Goal: Task Accomplishment & Management: Use online tool/utility

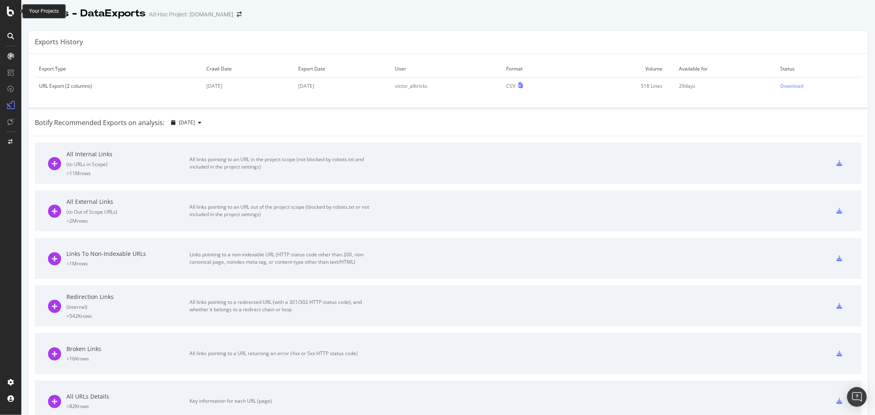
click at [5, 7] on div at bounding box center [11, 12] width 20 height 10
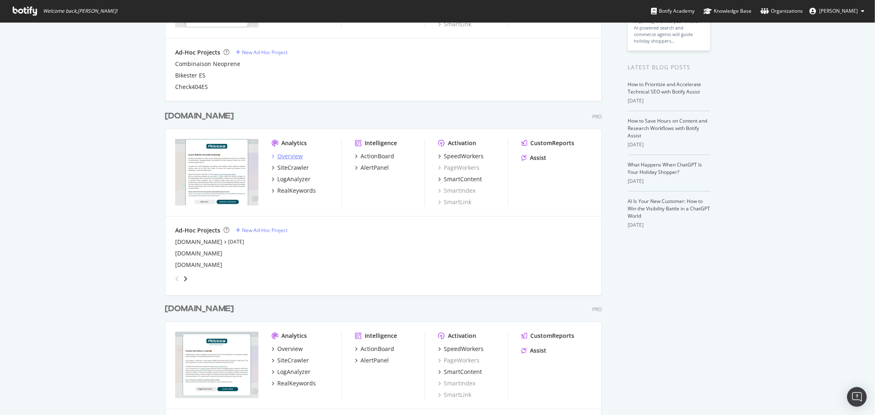
scroll to position [113, 0]
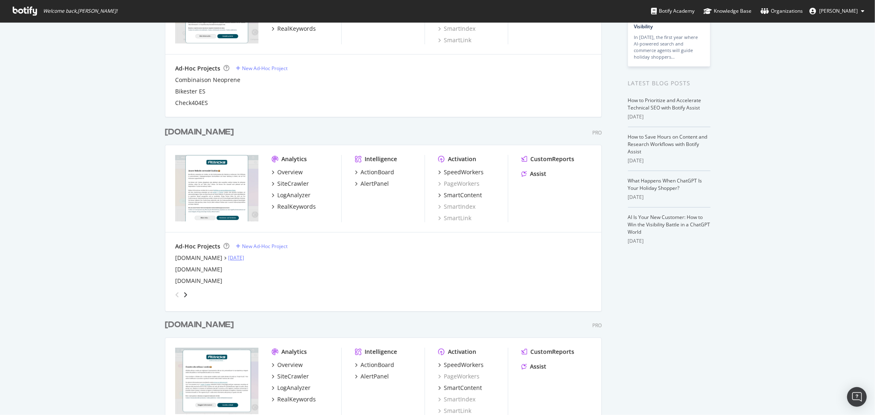
click at [228, 256] on link "Sep 19th 25" at bounding box center [236, 257] width 16 height 7
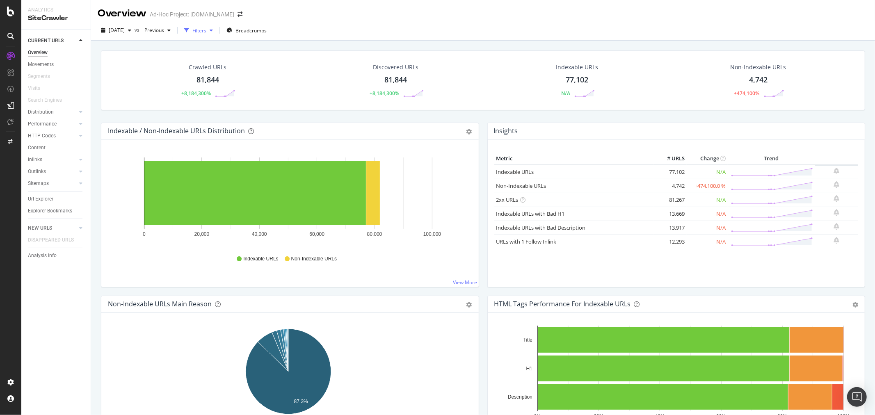
click at [206, 32] on div "Filters" at bounding box center [199, 30] width 14 height 7
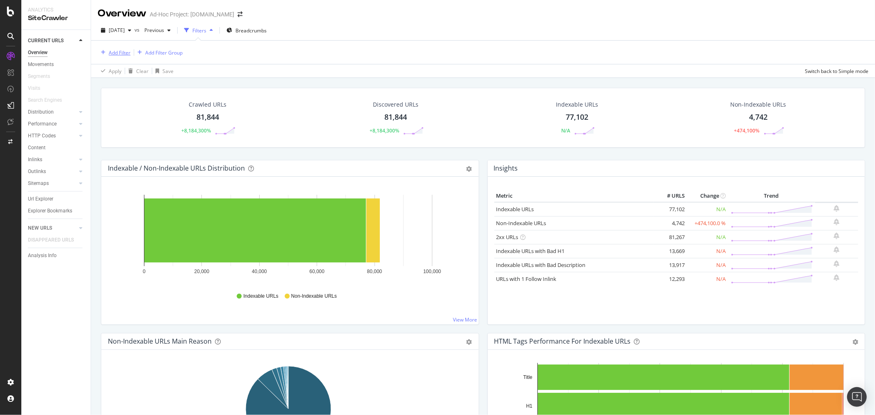
click at [130, 53] on div "Add Filter" at bounding box center [120, 52] width 22 height 7
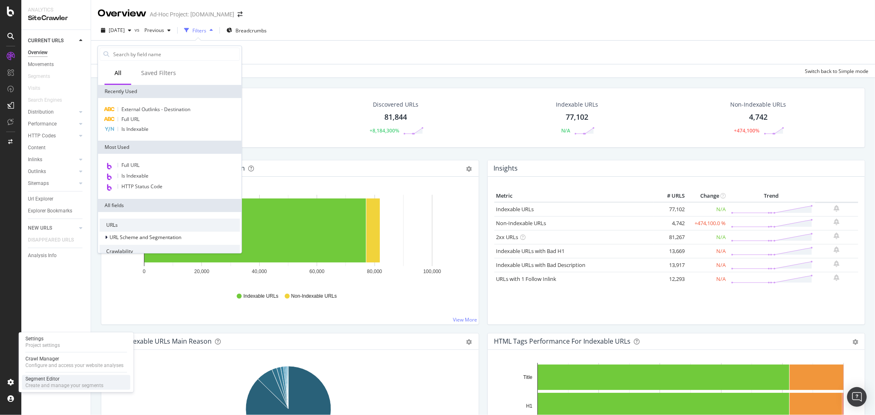
click at [52, 382] on div "Segment Editor" at bounding box center [64, 379] width 78 height 7
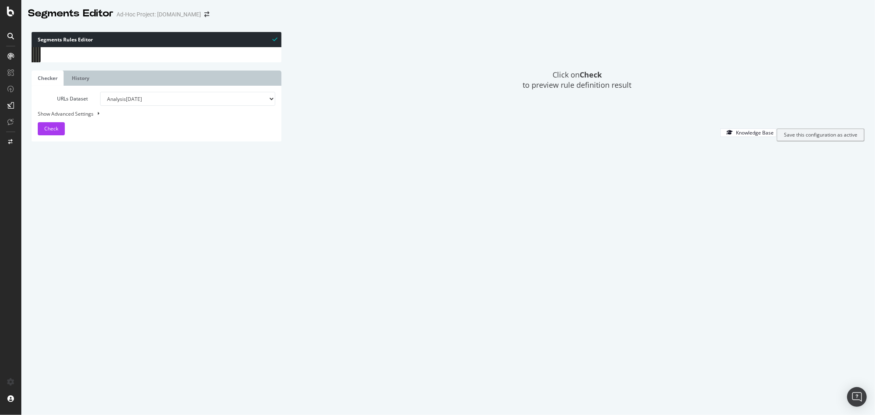
drag, startPoint x: 88, startPoint y: 63, endPoint x: 0, endPoint y: -42, distance: 137.2
click at [0, 0] on html "Segments Editor Ad-Hoc Project: alltricks.co.uk Segments Rules Editor 1 2 3 4 5…" at bounding box center [437, 207] width 875 height 415
paste textarea ")"
type textarea ")"
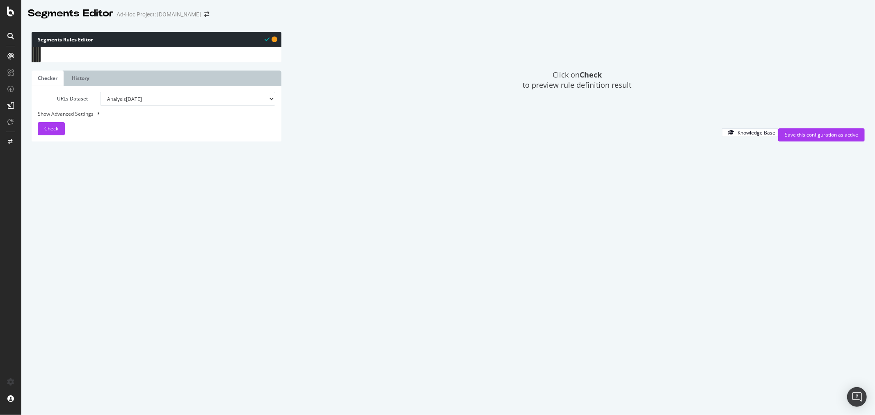
drag, startPoint x: 97, startPoint y: 224, endPoint x: 48, endPoint y: 128, distance: 107.9
click at [48, 47] on div ") 82 83 84 85 86 87 88 89 90 91 92 93 94 95 96 97 98 99 100 101 102 103 104 105…" at bounding box center [157, 47] width 250 height 0
click at [86, 188] on div "@ contenu path /surl* @ cat-root/P+ path /F-* path *I-Page* @ cat-root/Principa…" at bounding box center [162, 184] width 224 height 277
click at [88, 190] on div "@ contenu path /surl* @ cat-root/P+ path /F-* path *I-Page* @ cat-root/Principa…" at bounding box center [162, 184] width 224 height 277
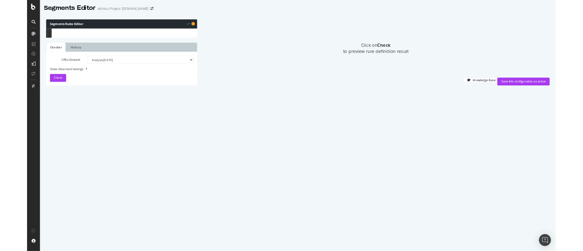
scroll to position [437, 0]
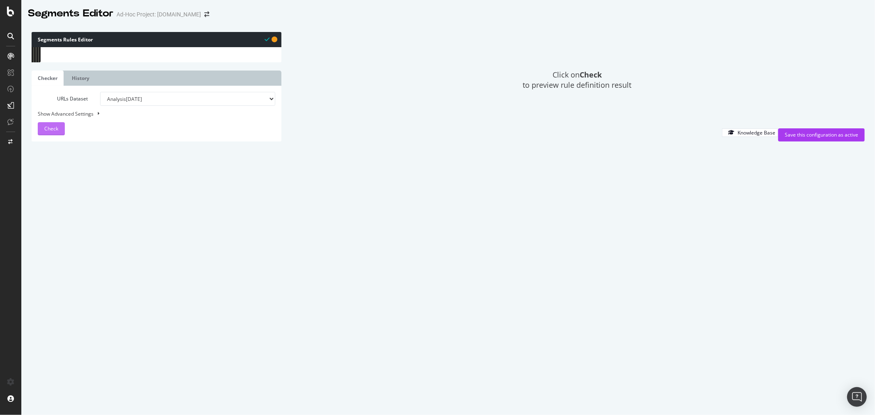
type textarea "path /Buy/*"
click at [55, 132] on span "Check" at bounding box center [51, 128] width 14 height 7
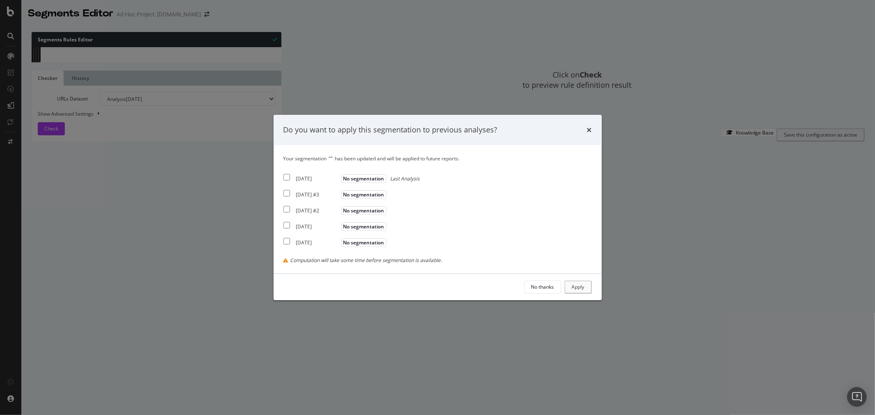
click at [532, 295] on div "No thanks Apply" at bounding box center [438, 287] width 328 height 26
click at [542, 291] on div "No thanks" at bounding box center [542, 286] width 23 height 11
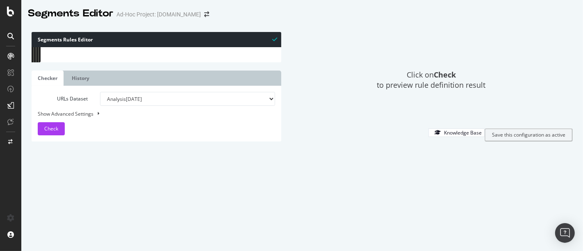
scroll to position [225, 0]
click at [50, 132] on span "Check" at bounding box center [51, 128] width 14 height 7
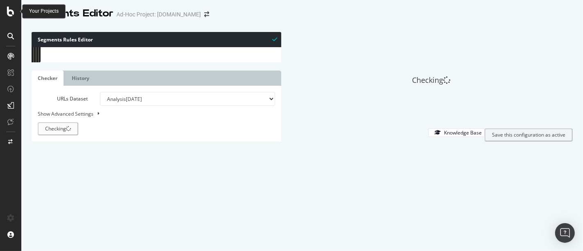
click at [15, 9] on div at bounding box center [11, 12] width 20 height 10
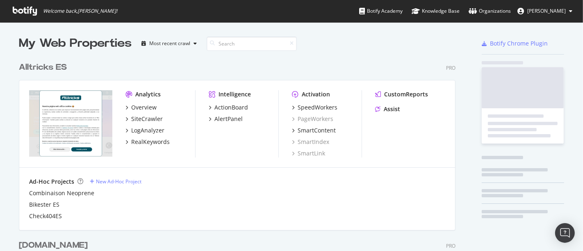
scroll to position [244, 569]
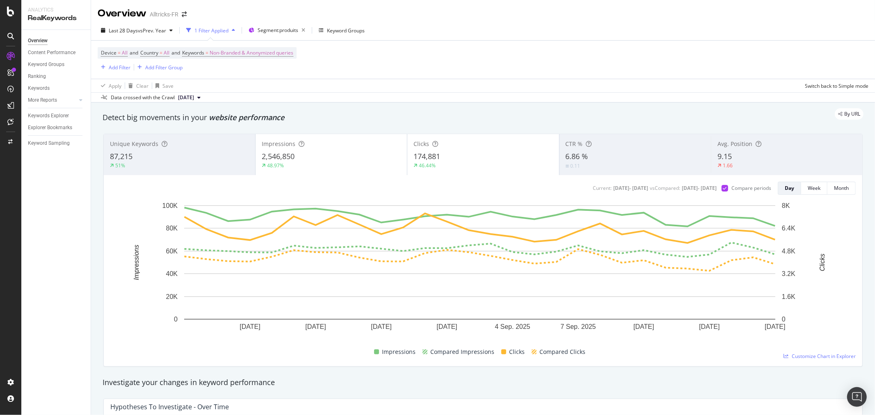
scroll to position [21, 0]
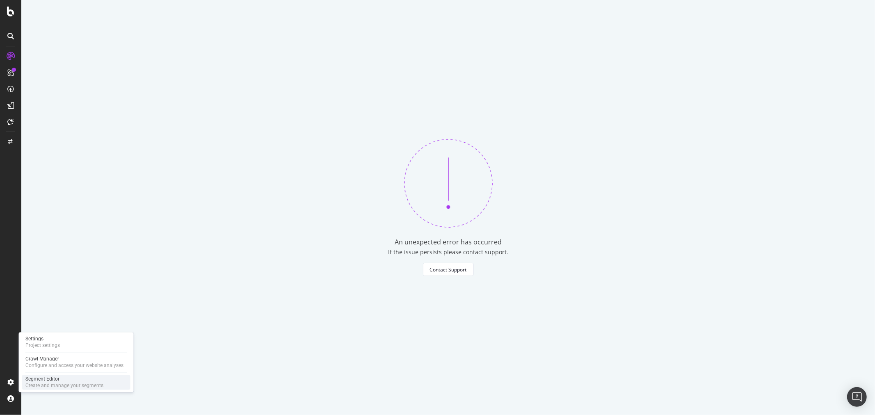
click at [74, 375] on div "Segment Editor Create and manage your segments" at bounding box center [76, 382] width 108 height 15
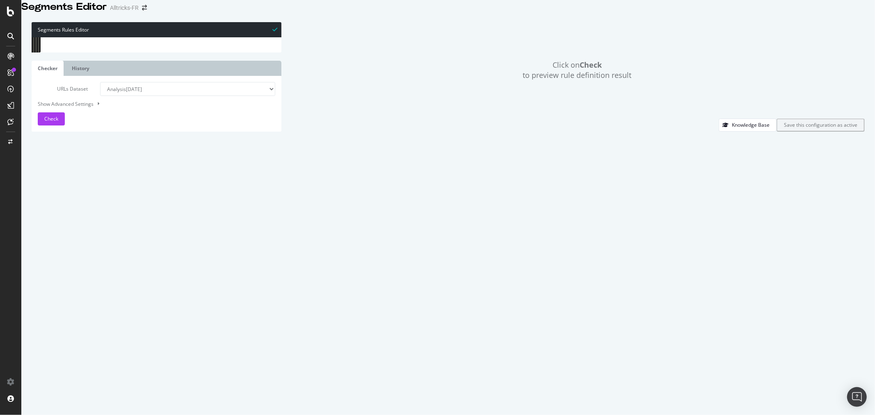
click at [122, 128] on div "[ segment : pagetype ] @ home path / @ www-bug path */www.* @ produits purpose …" at bounding box center [290, 172] width 479 height 270
type textarea "path *.woff2 )"
